Goal: Task Accomplishment & Management: Use online tool/utility

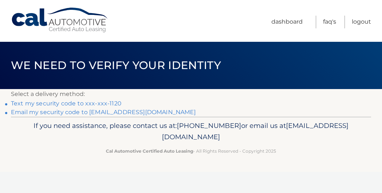
click at [78, 105] on link "Text my security code to xxx-xxx-1120" at bounding box center [66, 103] width 111 height 7
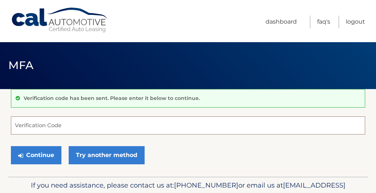
click at [25, 128] on input "Verification Code" at bounding box center [188, 125] width 355 height 18
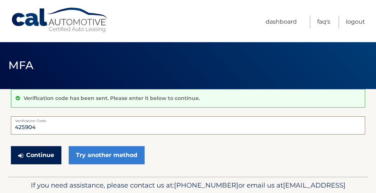
type input "425904"
click at [40, 157] on button "Continue" at bounding box center [36, 155] width 51 height 18
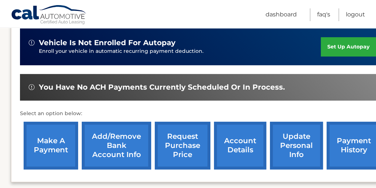
scroll to position [272, 0]
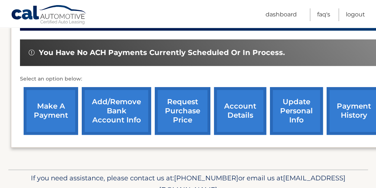
click at [46, 113] on link "make a payment" at bounding box center [51, 111] width 55 height 48
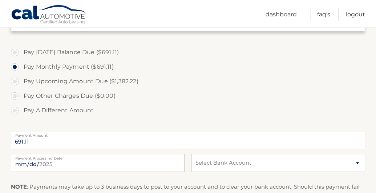
scroll to position [252, 0]
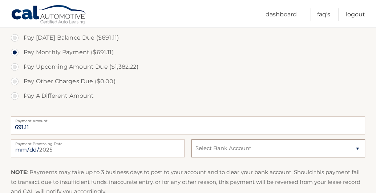
click at [323, 149] on select "Select Bank Account Checking TRUIST BANK *****6612 Checking JPMORGAN CHASE BANK…" at bounding box center [279, 148] width 174 height 18
select select "NmVkZTMzOWQtZmEyNS00NGJiLWIwZGYtZjI4ZTMwNDVkZWJl"
click at [192, 139] on select "Select Bank Account Checking TRUIST BANK *****6612 Checking JPMORGAN CHASE BANK…" at bounding box center [279, 148] width 174 height 18
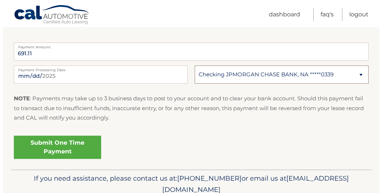
scroll to position [341, 0]
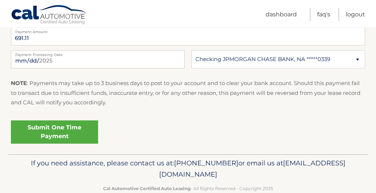
click at [50, 136] on link "Submit One Time Payment" at bounding box center [54, 131] width 87 height 23
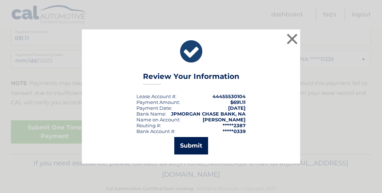
click at [192, 147] on button "Submit" at bounding box center [191, 145] width 34 height 17
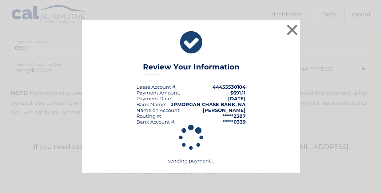
scroll to position [331, 0]
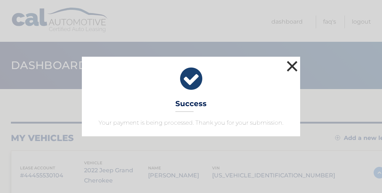
click at [292, 66] on button "×" at bounding box center [292, 66] width 15 height 15
